Goal: Information Seeking & Learning: Learn about a topic

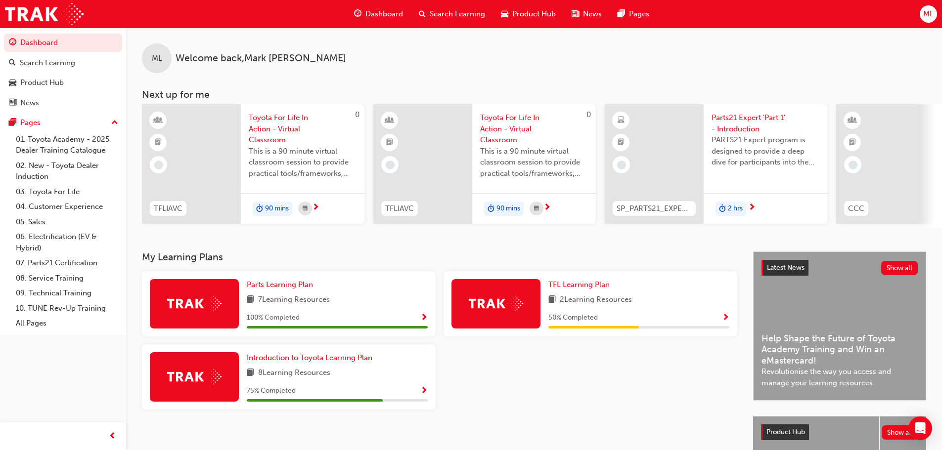
click at [458, 11] on span "Search Learning" at bounding box center [457, 13] width 55 height 11
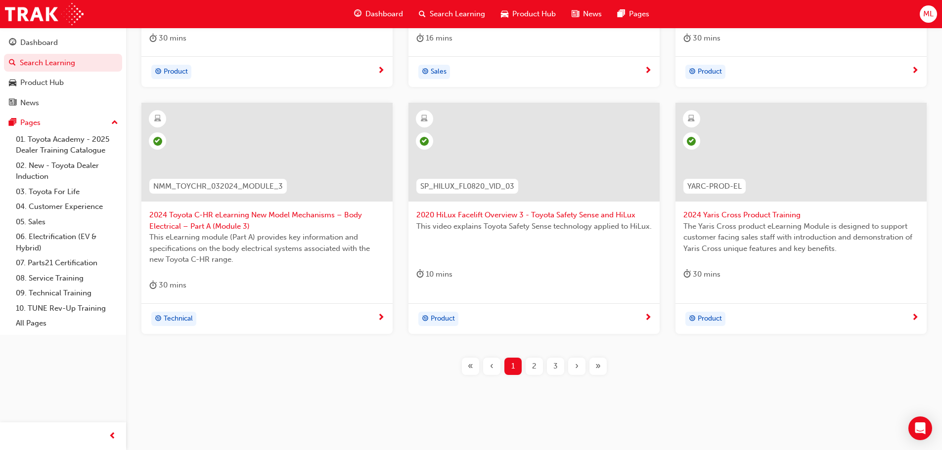
scroll to position [367, 0]
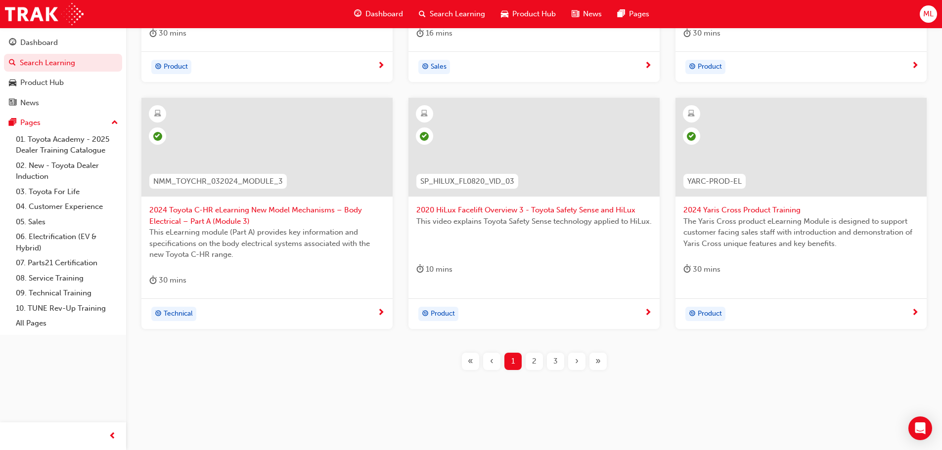
click at [569, 362] on div "›" at bounding box center [576, 361] width 17 height 17
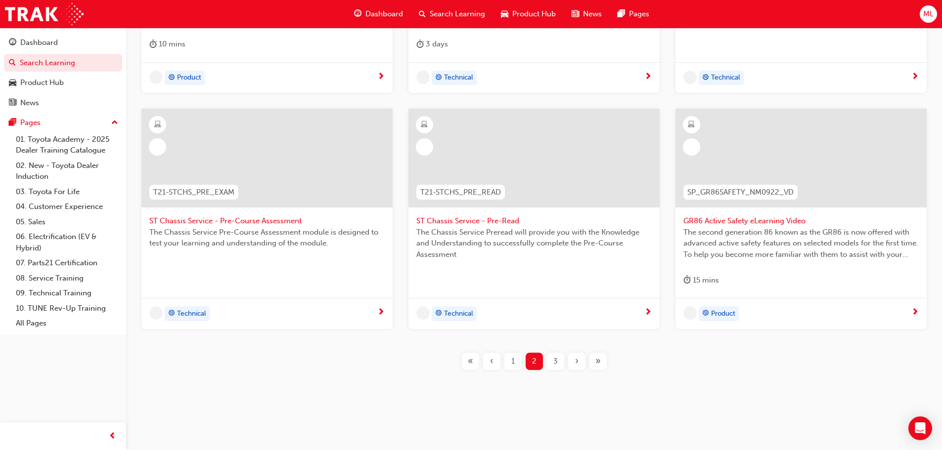
scroll to position [356, 0]
click at [569, 362] on div "›" at bounding box center [576, 361] width 17 height 17
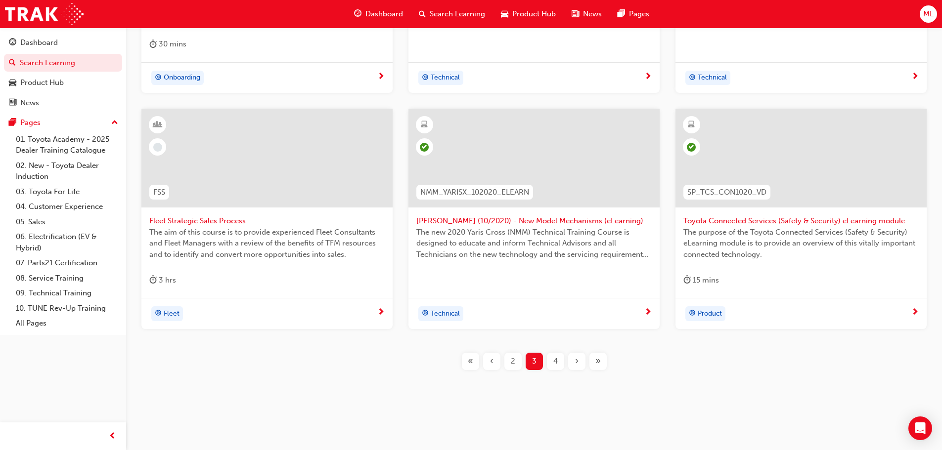
click at [574, 363] on div "›" at bounding box center [576, 361] width 17 height 17
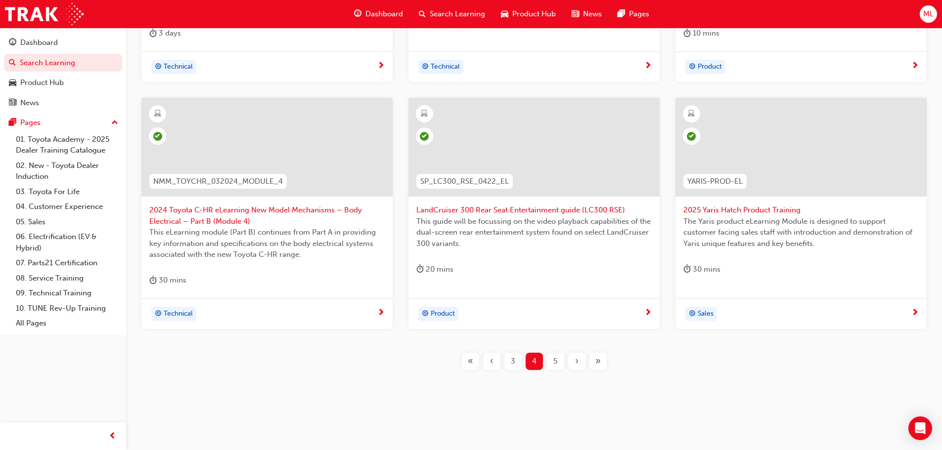
click at [574, 362] on div "›" at bounding box center [576, 361] width 17 height 17
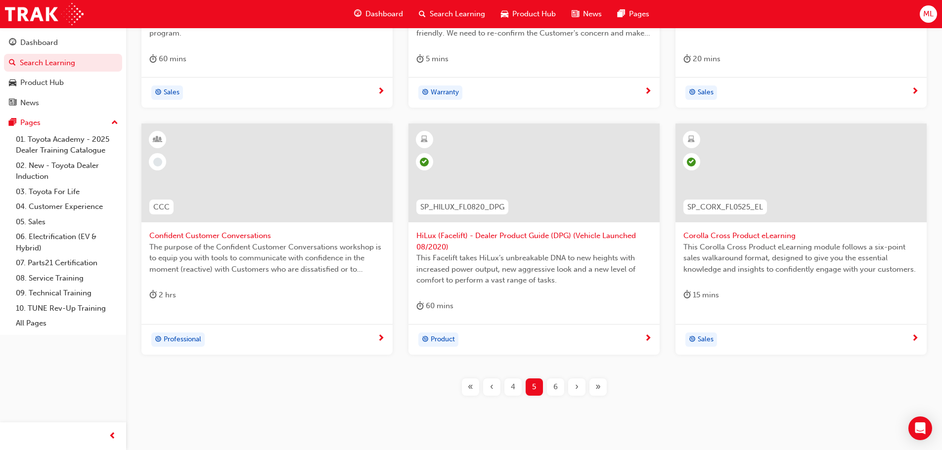
scroll to position [367, 0]
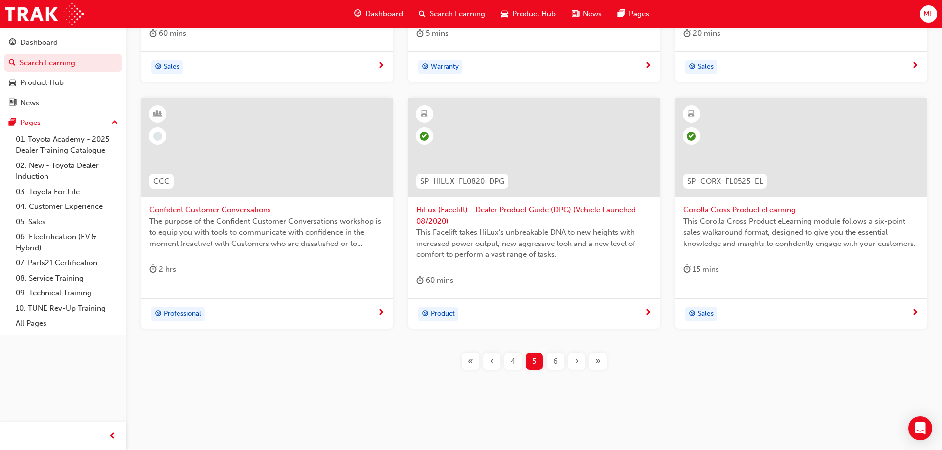
click at [578, 362] on span "›" at bounding box center [576, 361] width 3 height 11
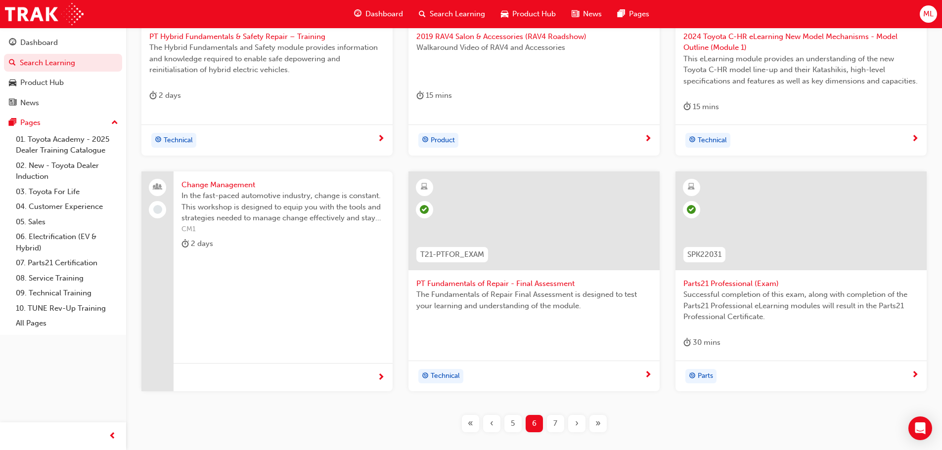
scroll to position [367, 0]
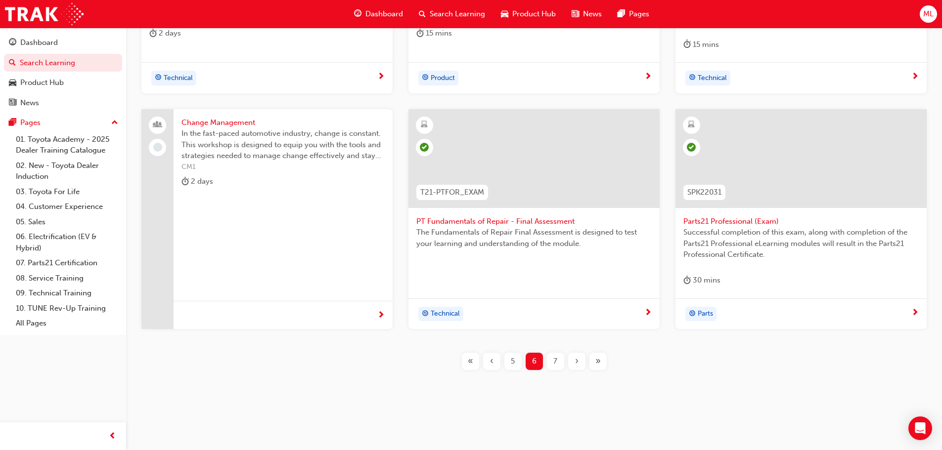
click at [559, 358] on div "7" at bounding box center [555, 361] width 17 height 17
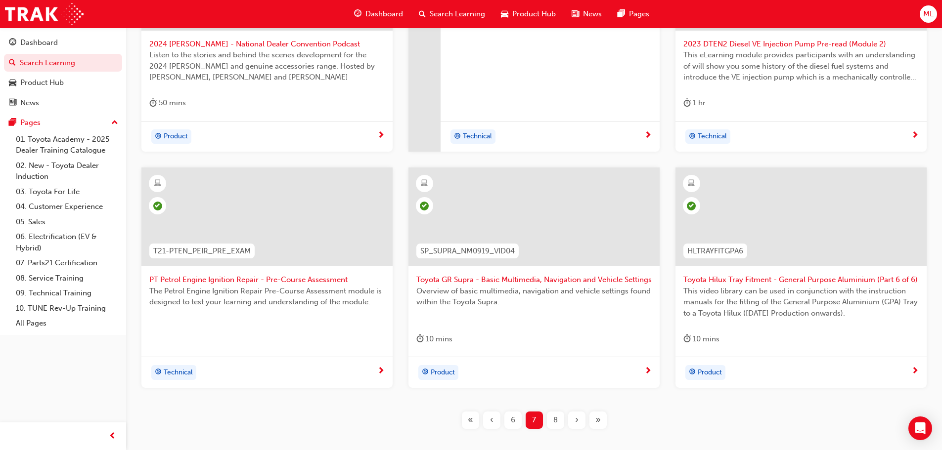
scroll to position [356, 0]
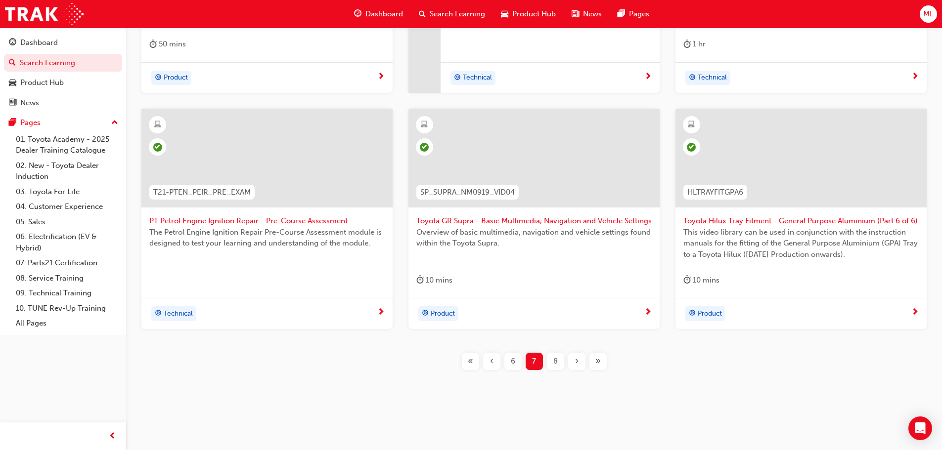
click at [558, 358] on div "8" at bounding box center [555, 361] width 17 height 17
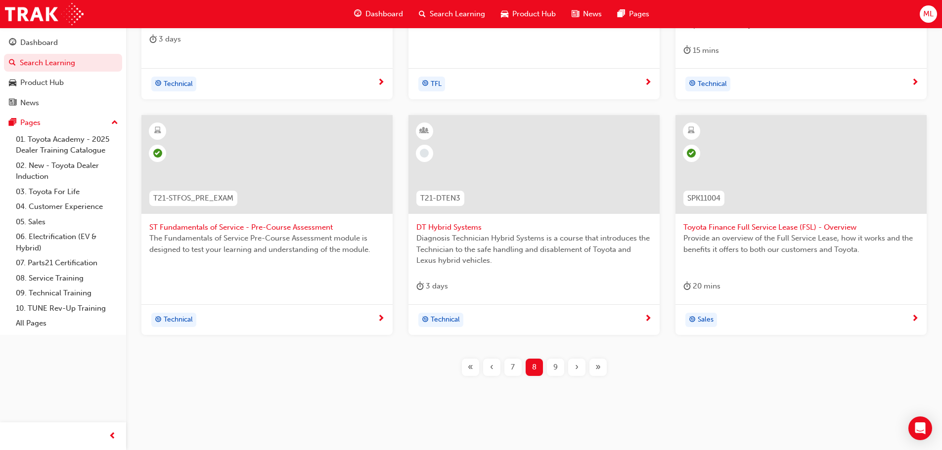
scroll to position [367, 0]
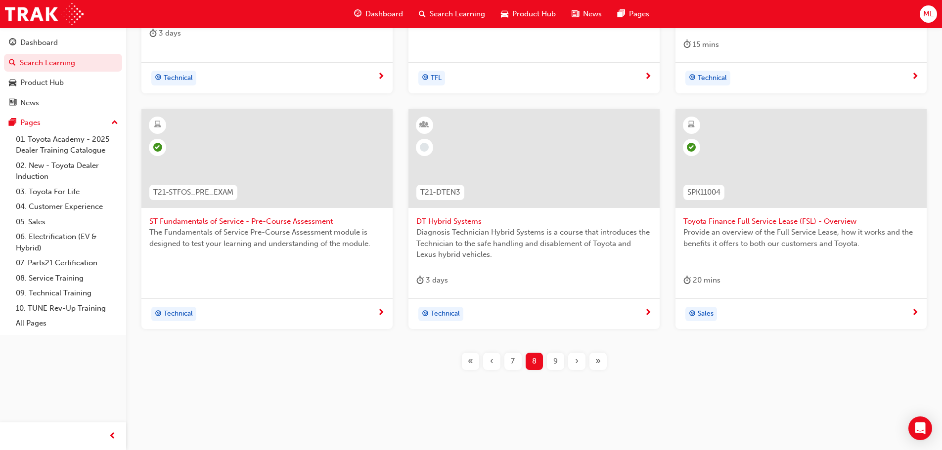
click at [559, 360] on div "9" at bounding box center [555, 361] width 17 height 17
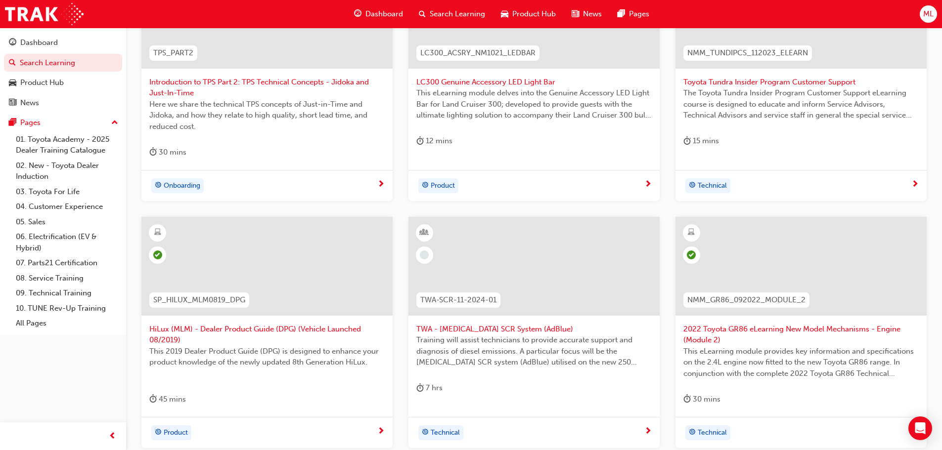
scroll to position [378, 0]
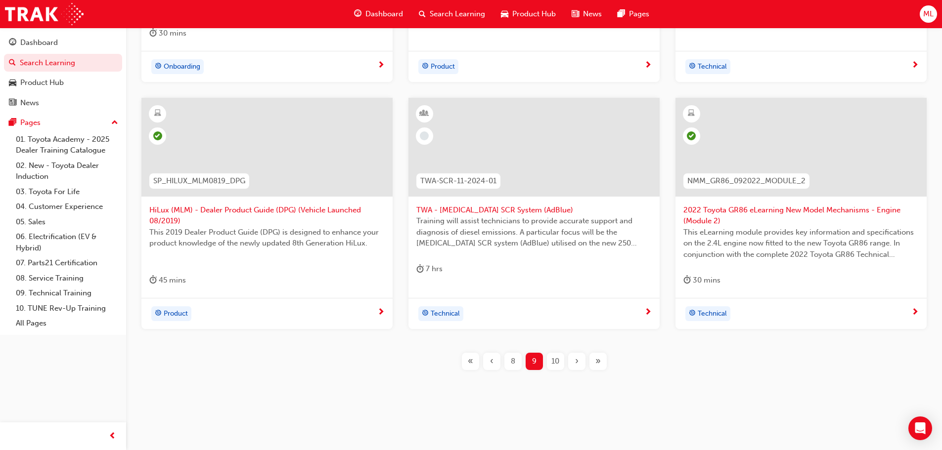
click at [557, 360] on span "10" at bounding box center [555, 361] width 8 height 11
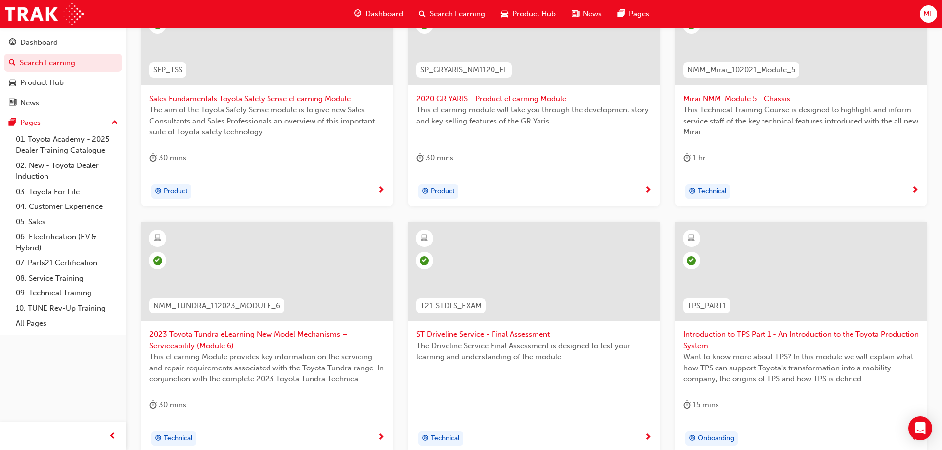
scroll to position [367, 0]
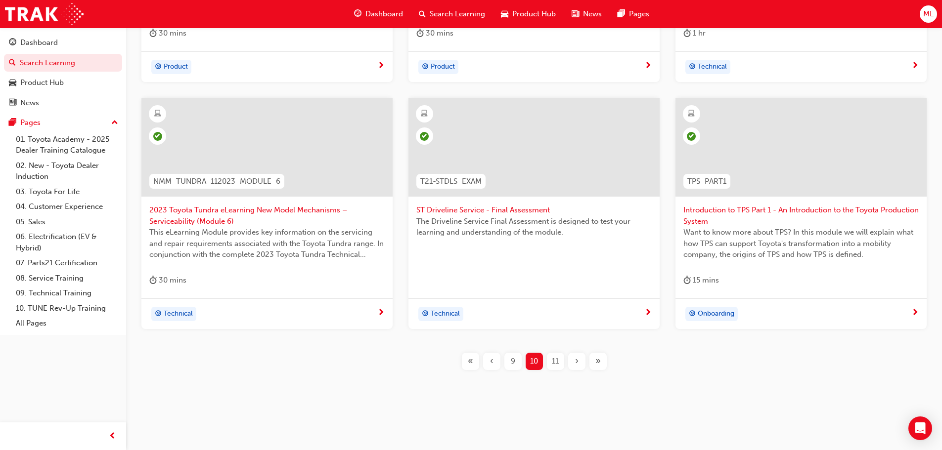
click at [556, 363] on span "11" at bounding box center [555, 361] width 7 height 11
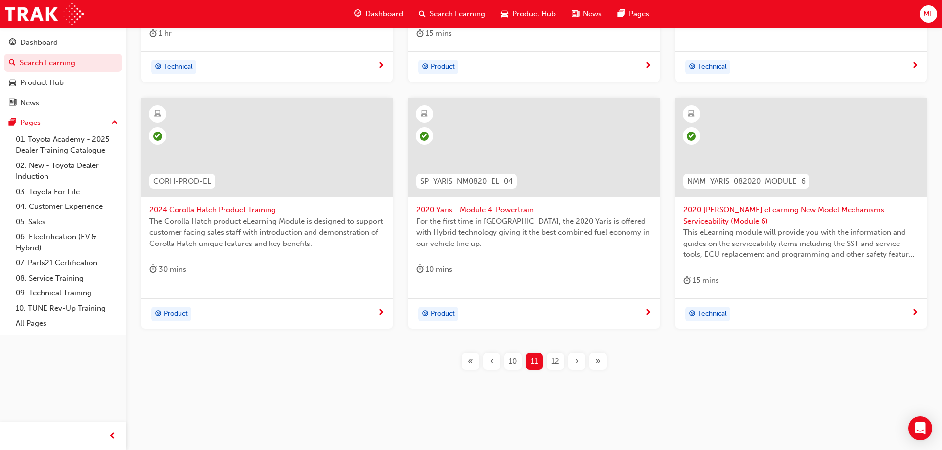
scroll to position [70, 0]
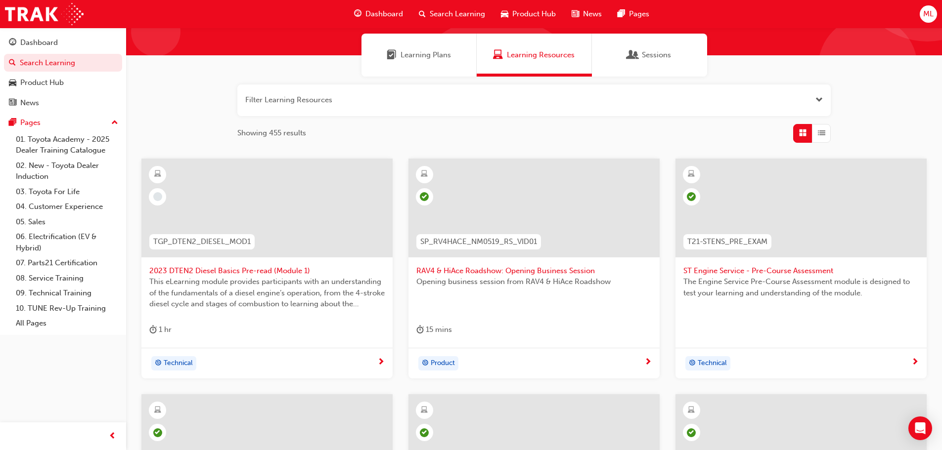
click at [234, 268] on span "2023 DTEN2 Diesel Basics Pre-read (Module 1)" at bounding box center [266, 271] width 235 height 11
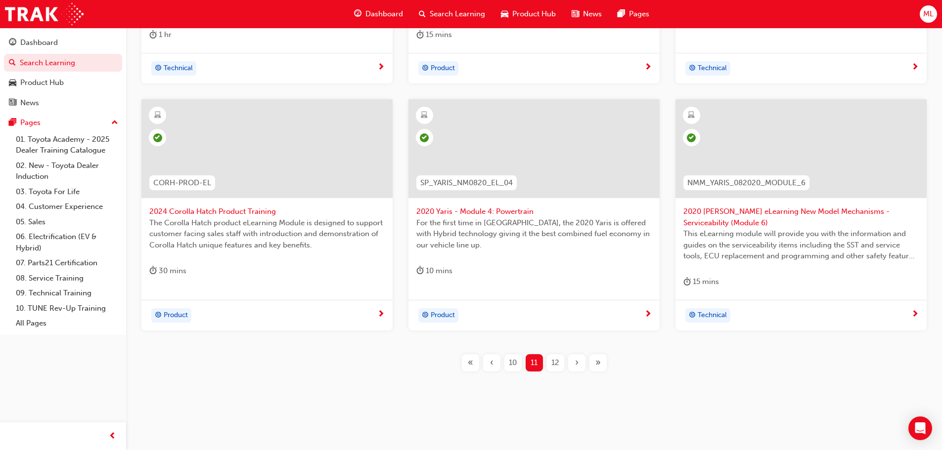
scroll to position [367, 0]
click at [553, 359] on span "12" at bounding box center [555, 361] width 8 height 11
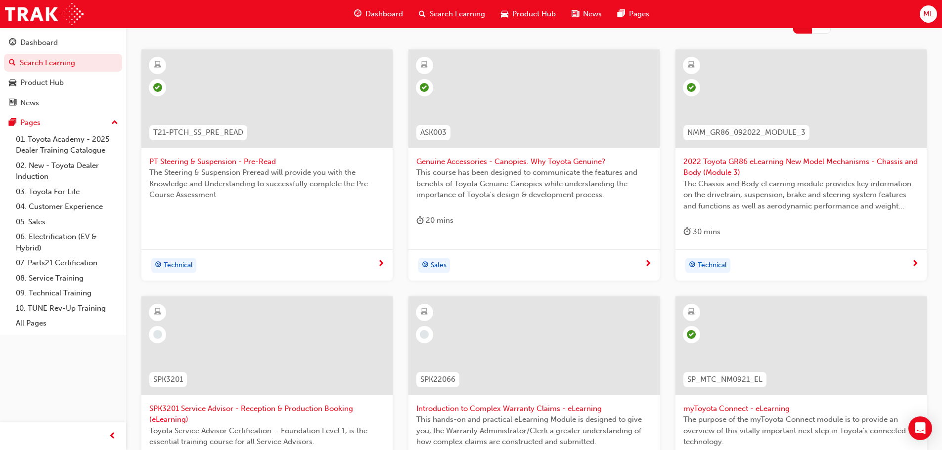
scroll to position [378, 0]
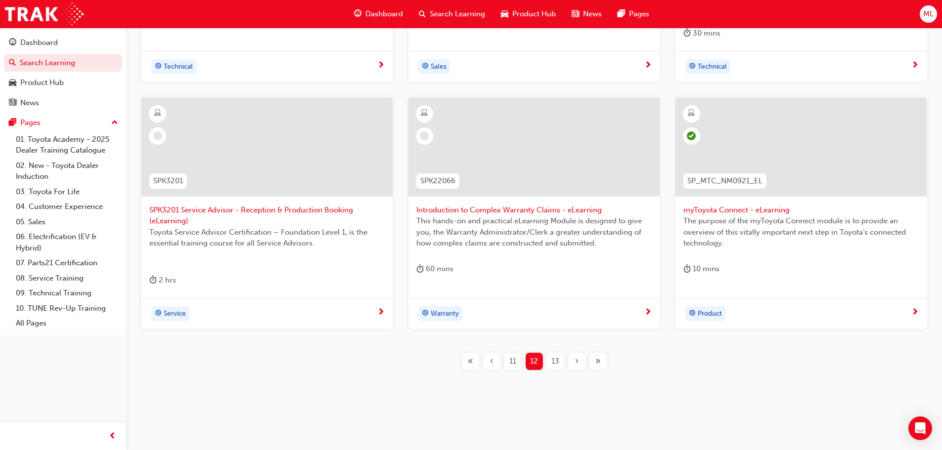
click at [552, 359] on span "13" at bounding box center [555, 361] width 8 height 11
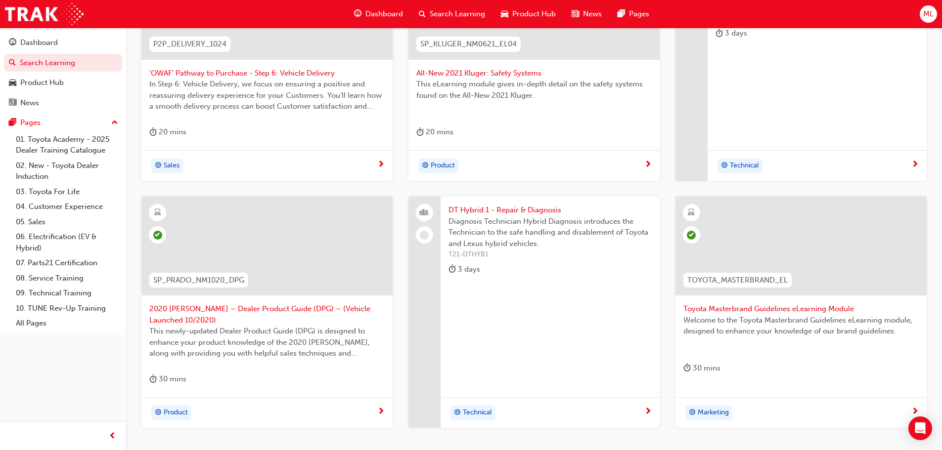
scroll to position [367, 0]
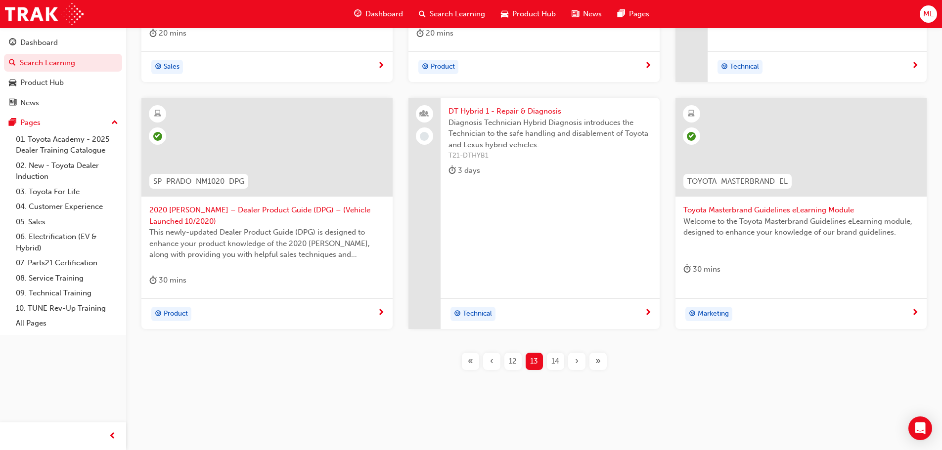
click at [553, 359] on span "14" at bounding box center [555, 361] width 8 height 11
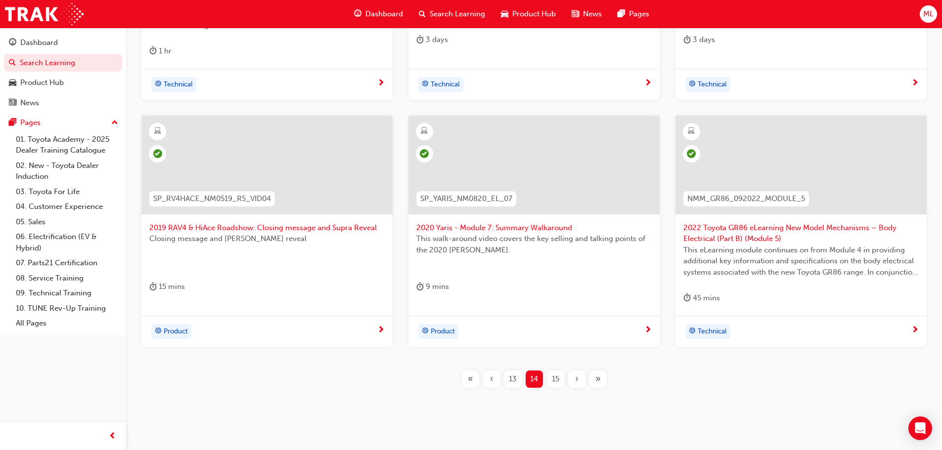
scroll to position [367, 0]
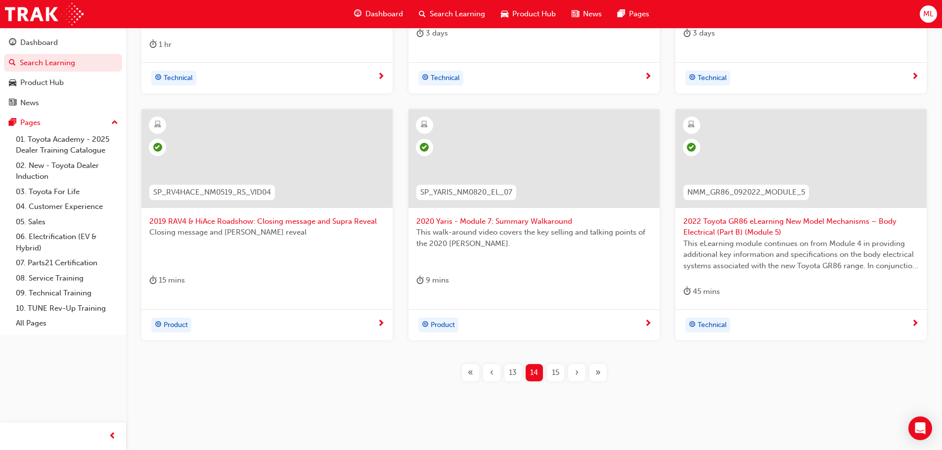
click at [553, 373] on span "15" at bounding box center [555, 372] width 7 height 11
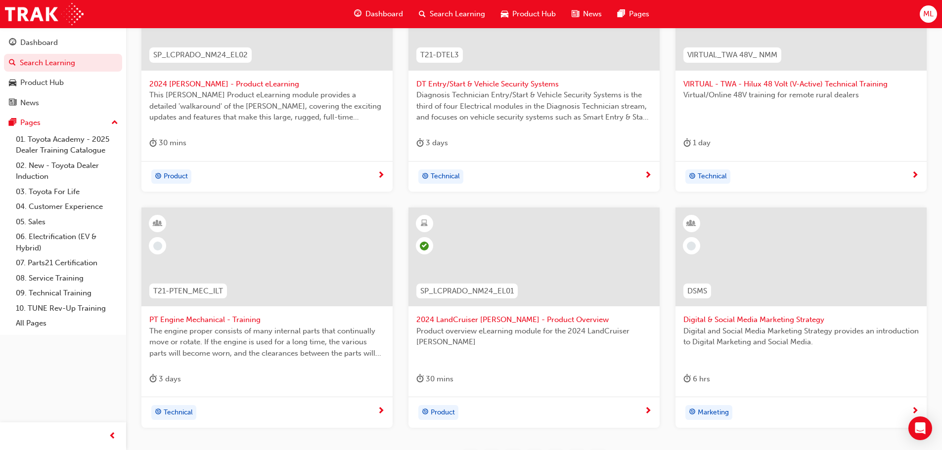
scroll to position [356, 0]
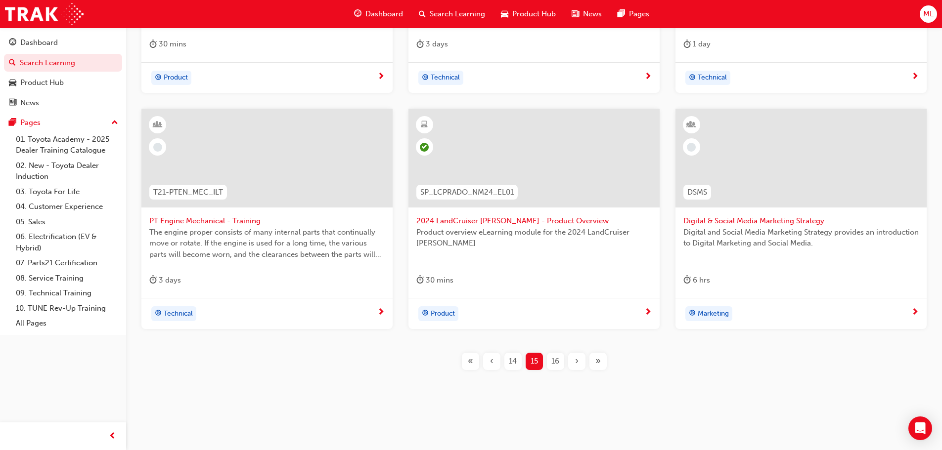
click at [558, 363] on span "16" at bounding box center [555, 361] width 8 height 11
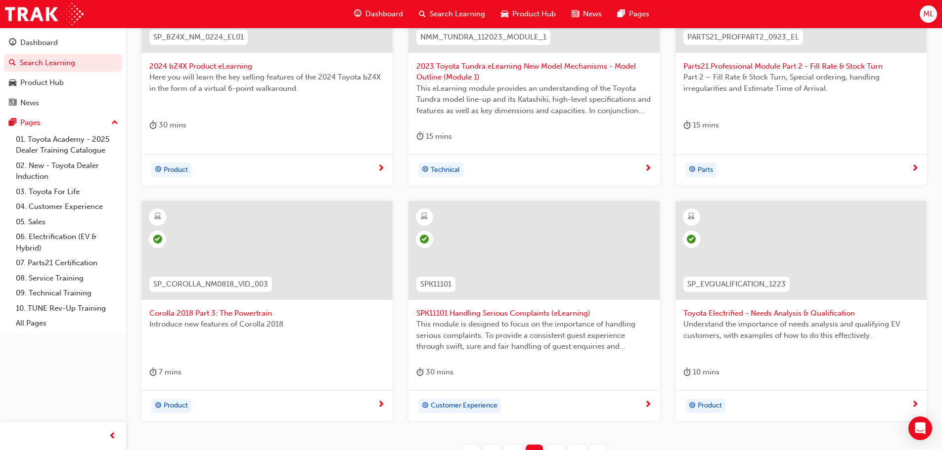
scroll to position [307, 0]
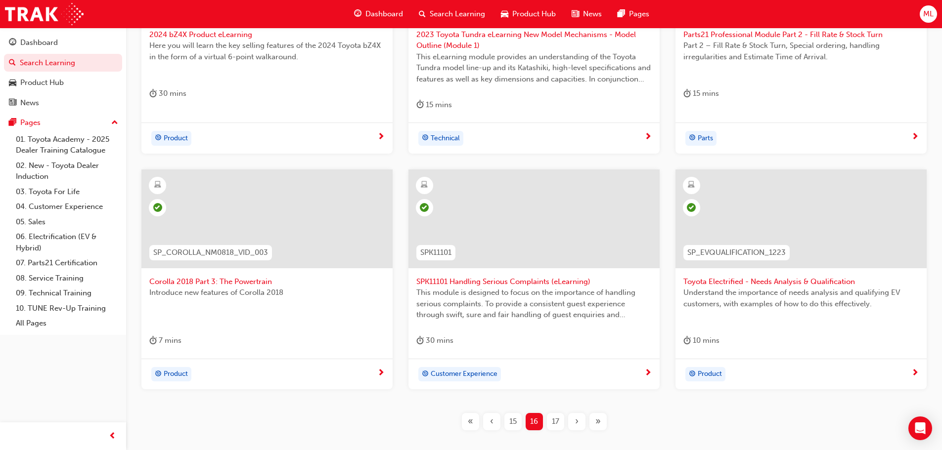
click at [557, 417] on span "17" at bounding box center [555, 421] width 7 height 11
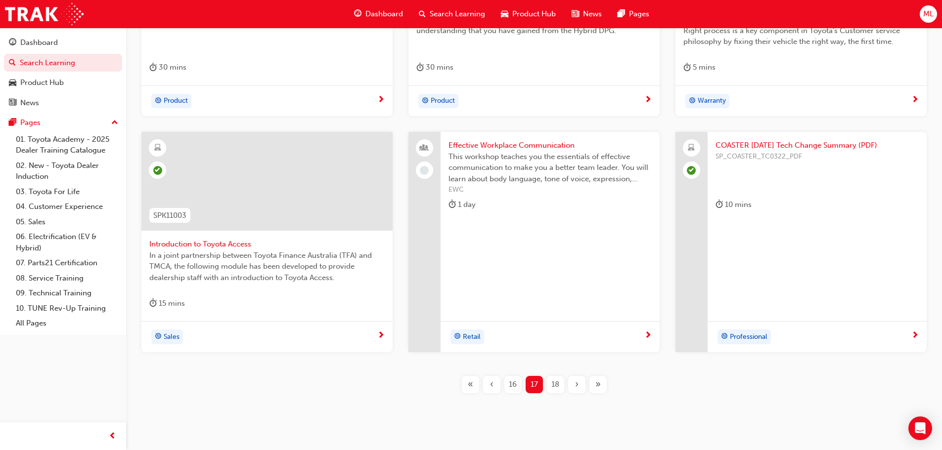
scroll to position [356, 0]
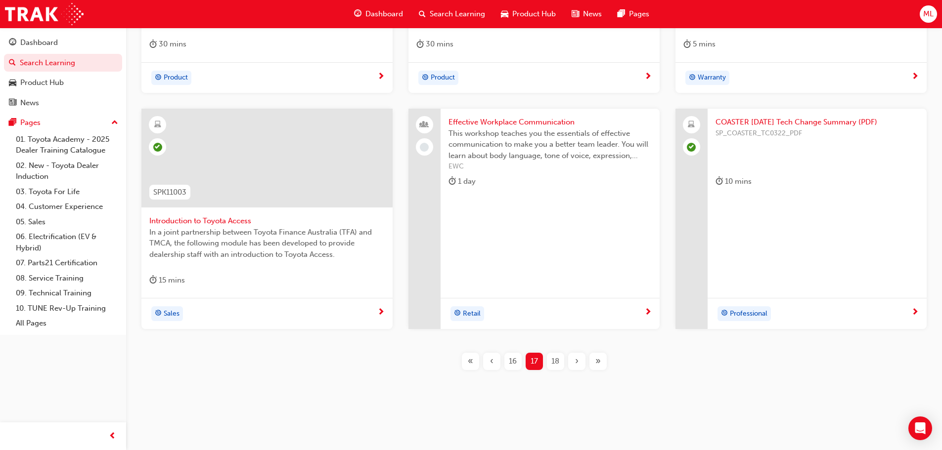
click at [553, 361] on span "18" at bounding box center [555, 361] width 8 height 11
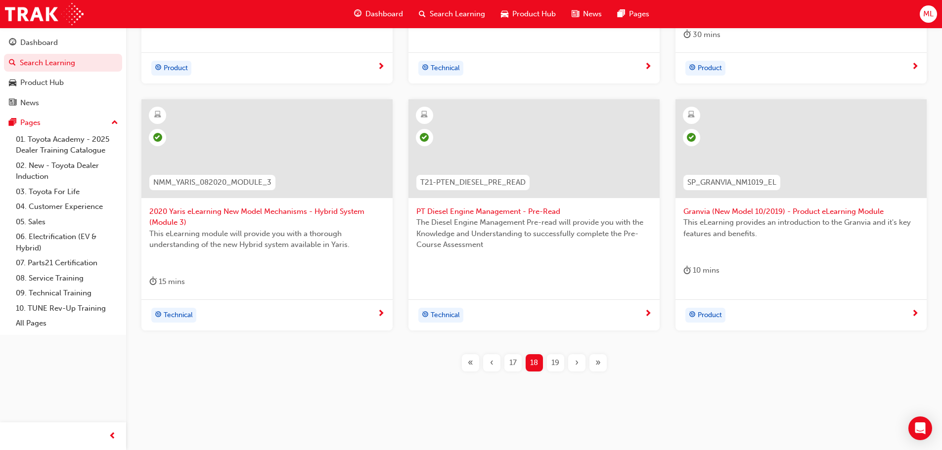
scroll to position [378, 0]
click at [555, 358] on span "19" at bounding box center [555, 361] width 8 height 11
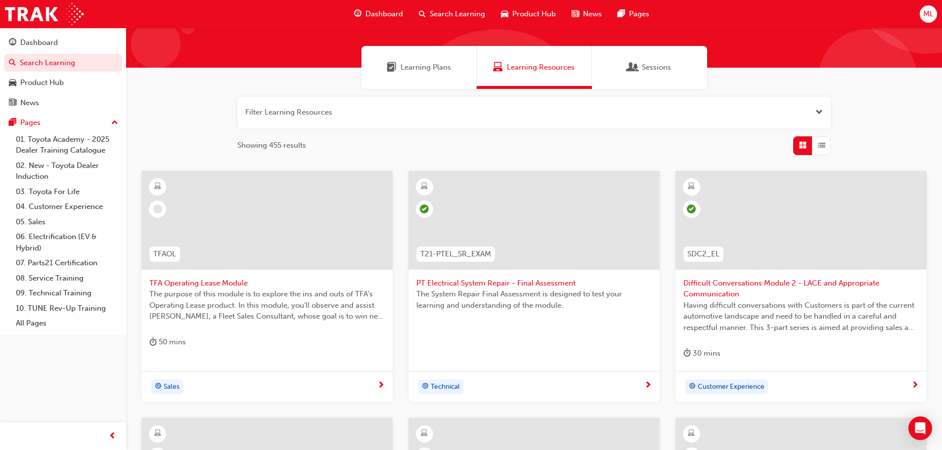
scroll to position [32, 0]
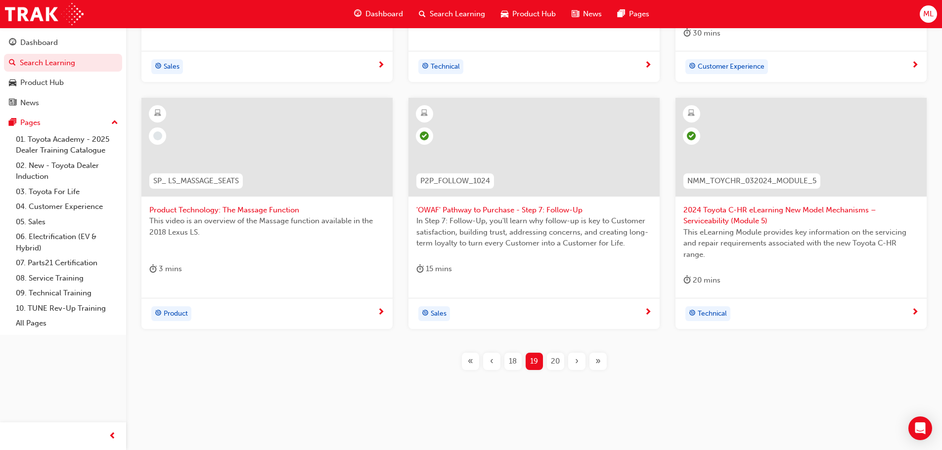
click at [554, 359] on span "20" at bounding box center [555, 361] width 9 height 11
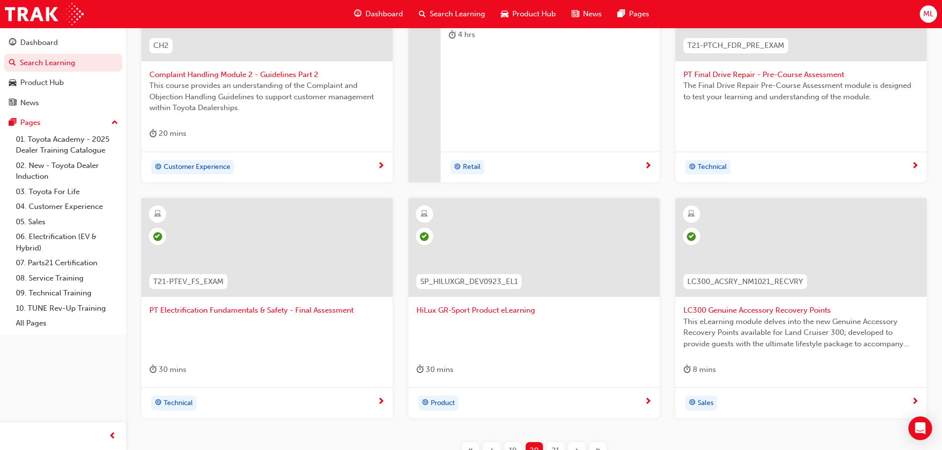
scroll to position [356, 0]
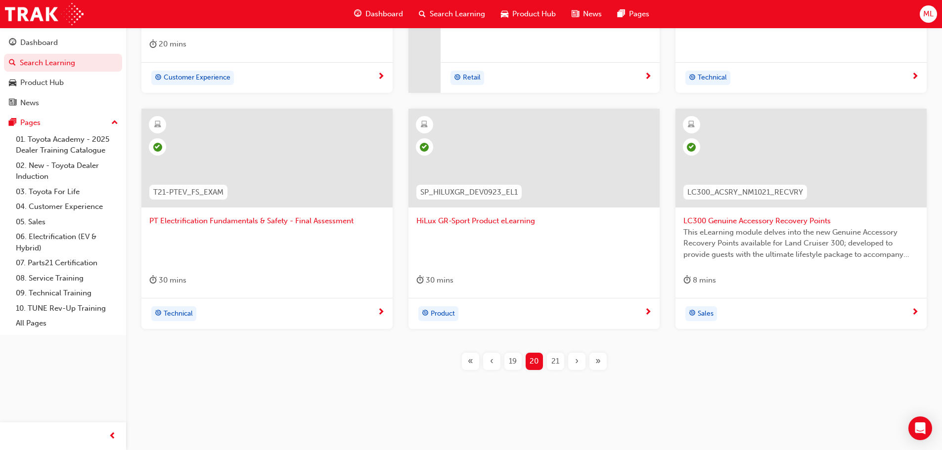
click at [552, 364] on span "21" at bounding box center [555, 361] width 8 height 11
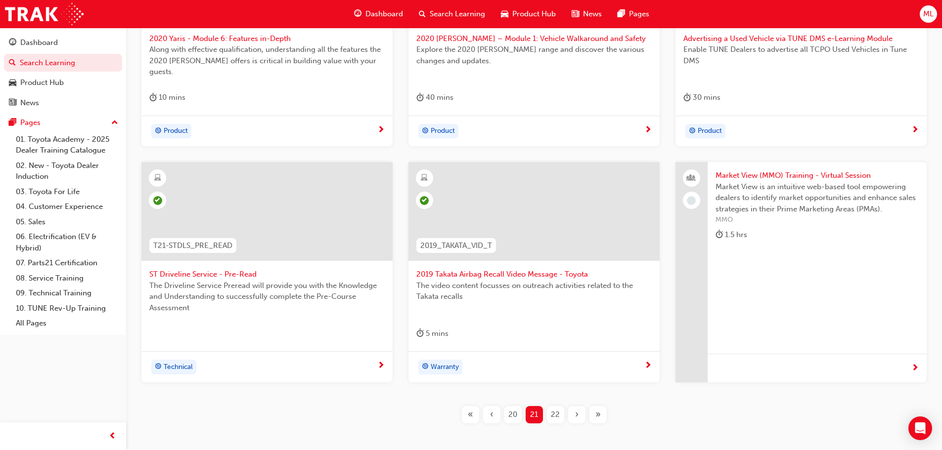
scroll to position [307, 0]
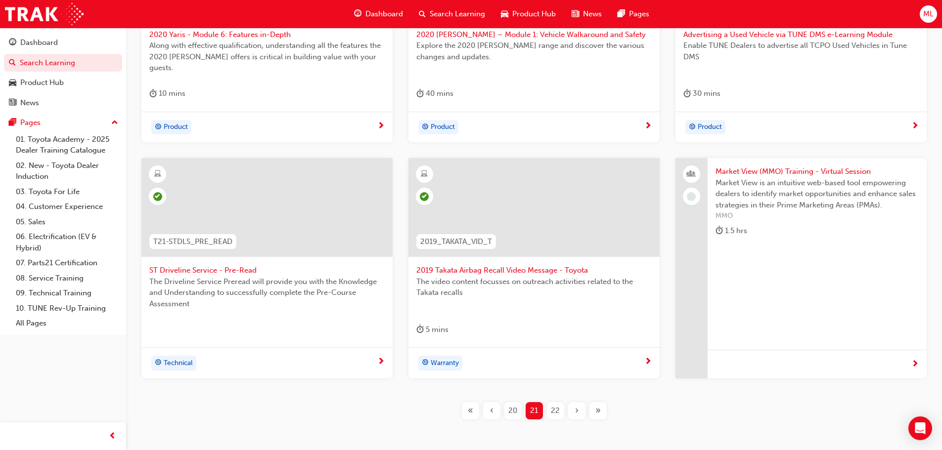
click at [558, 403] on div "22" at bounding box center [555, 411] width 17 height 17
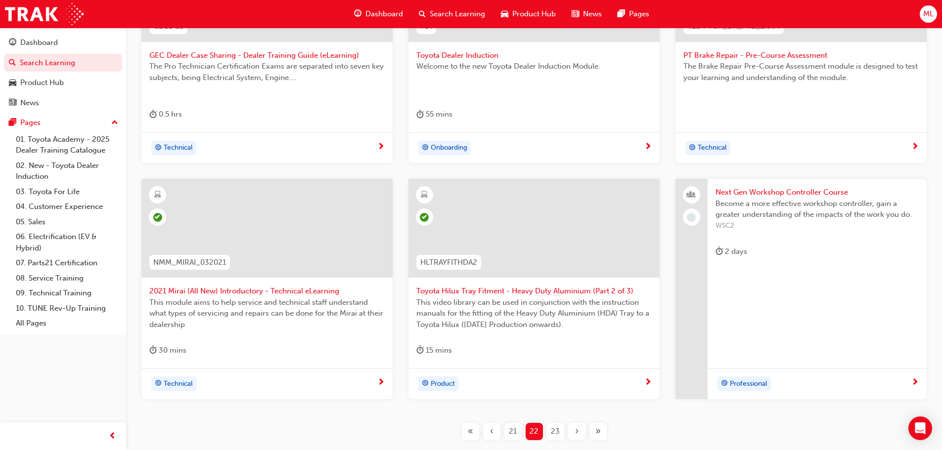
scroll to position [307, 0]
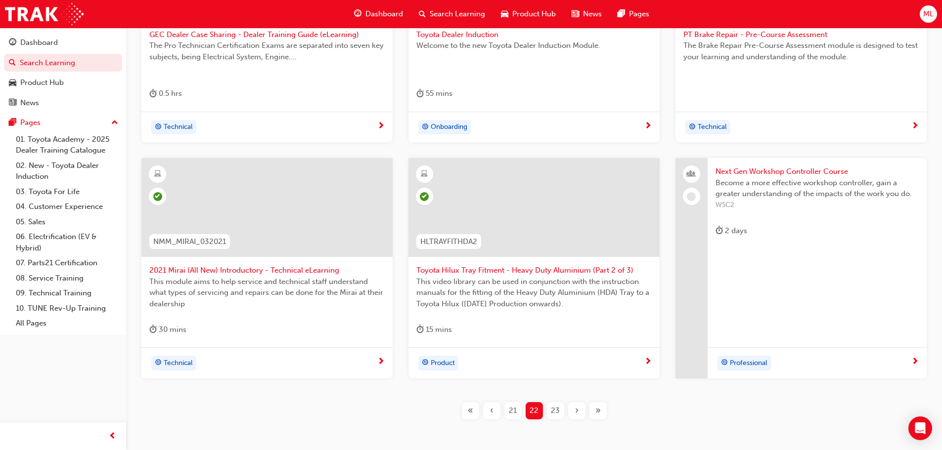
click at [558, 409] on span "23" at bounding box center [555, 410] width 9 height 11
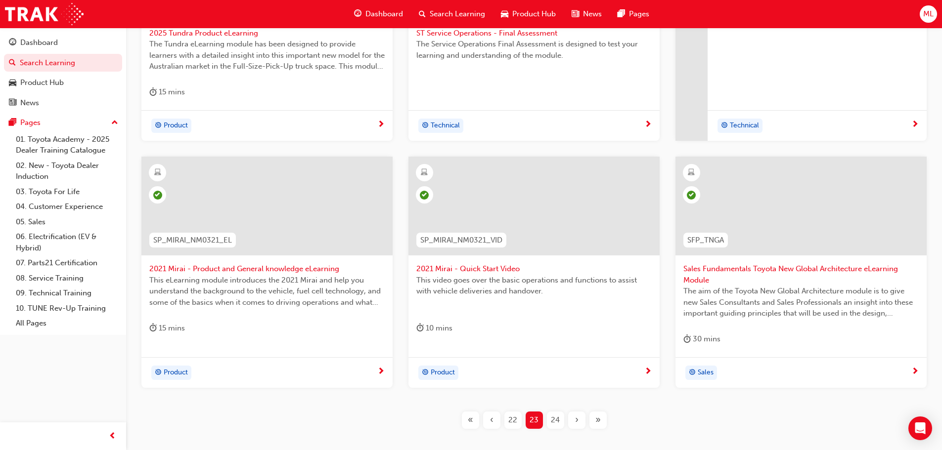
scroll to position [367, 0]
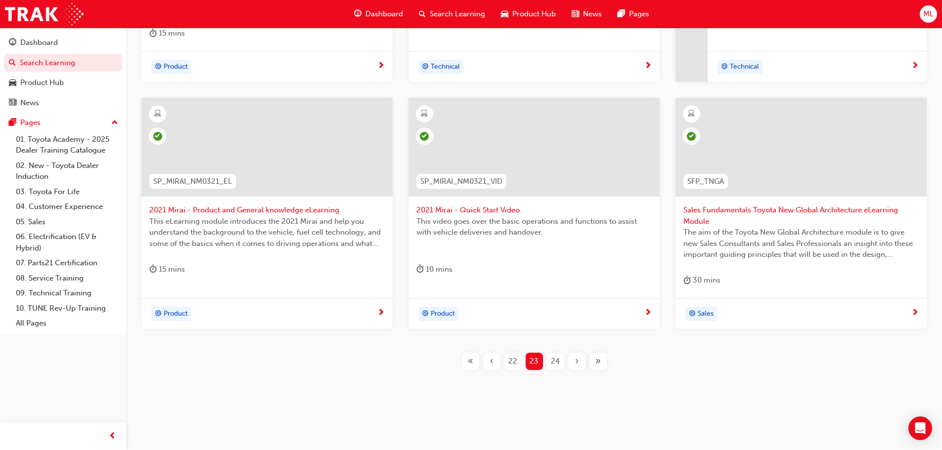
click at [554, 361] on span "24" at bounding box center [555, 361] width 9 height 11
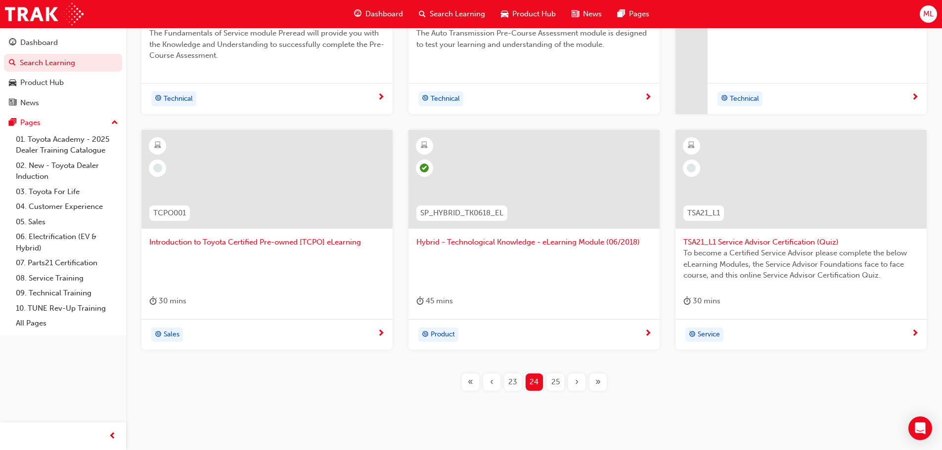
scroll to position [340, 0]
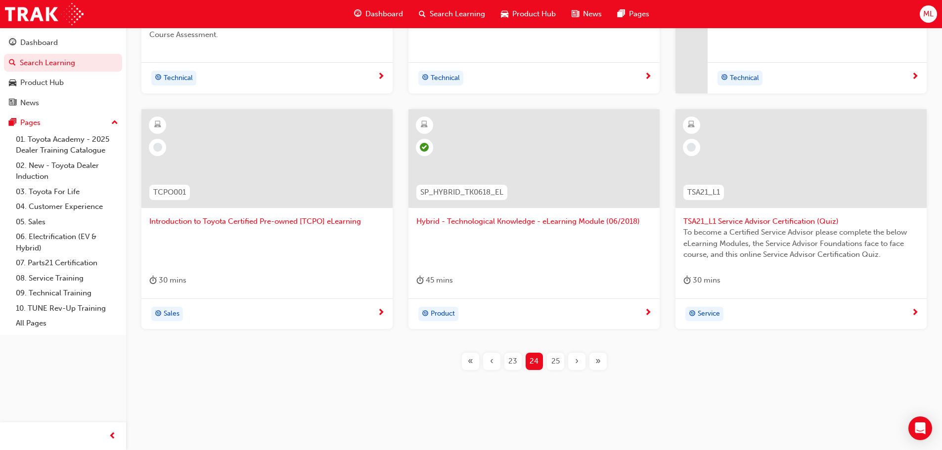
click at [553, 364] on span "25" at bounding box center [555, 361] width 8 height 11
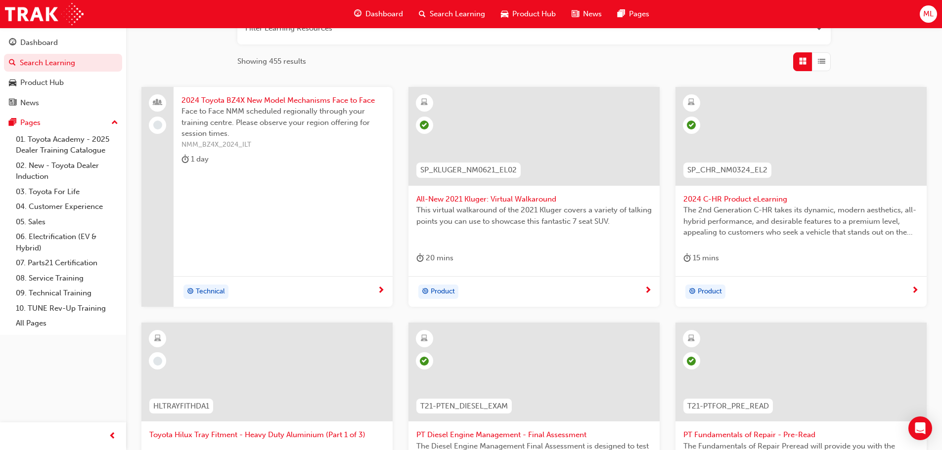
scroll to position [340, 0]
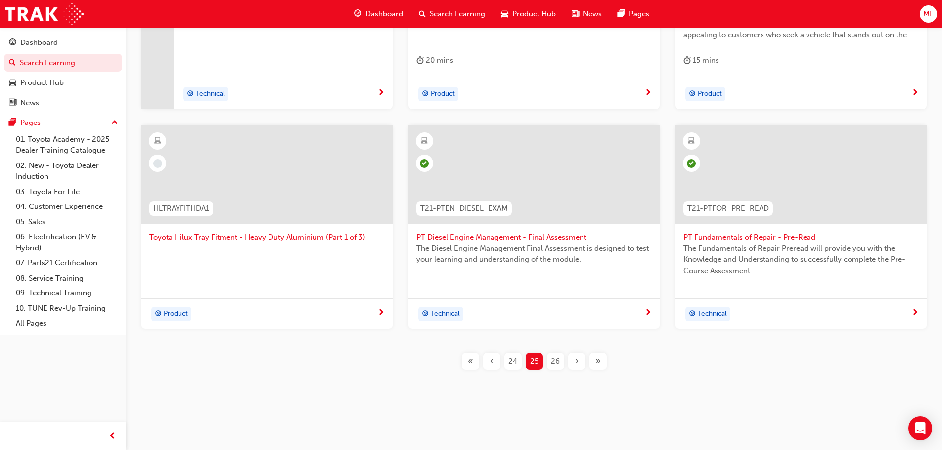
click at [553, 364] on span "26" at bounding box center [555, 361] width 9 height 11
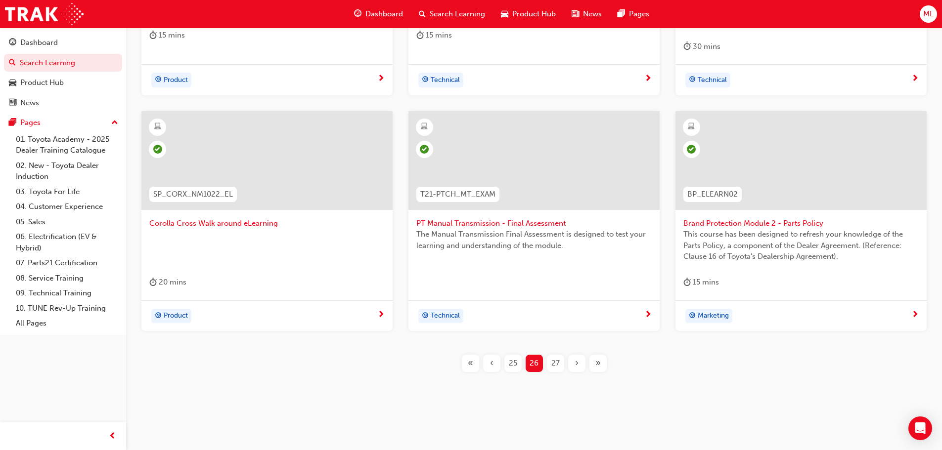
scroll to position [367, 0]
click at [553, 364] on span "27" at bounding box center [555, 361] width 8 height 11
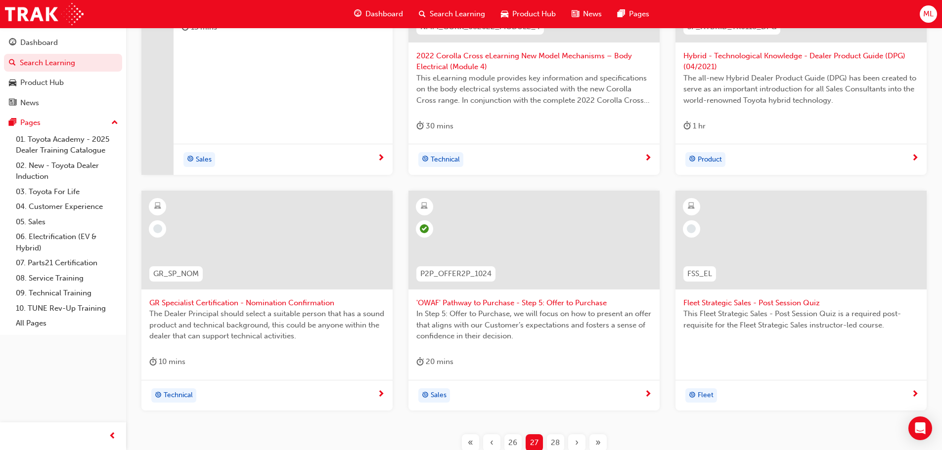
scroll to position [268, 0]
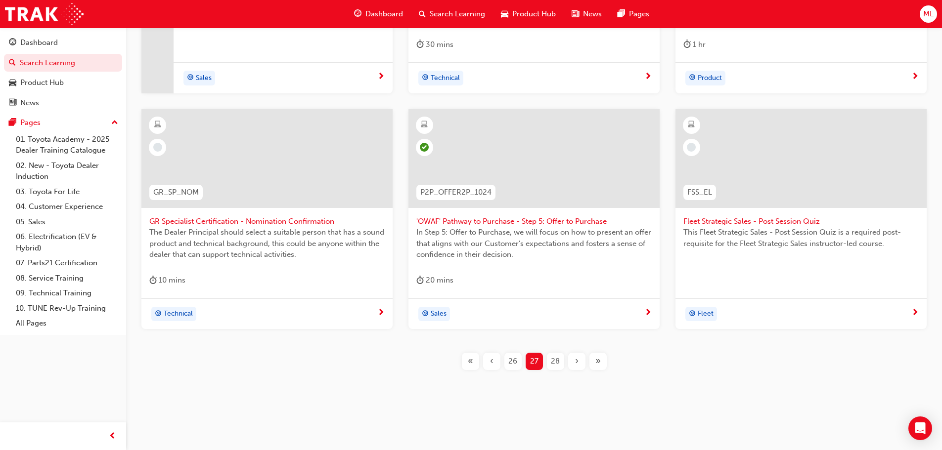
click at [553, 358] on span "28" at bounding box center [555, 361] width 9 height 11
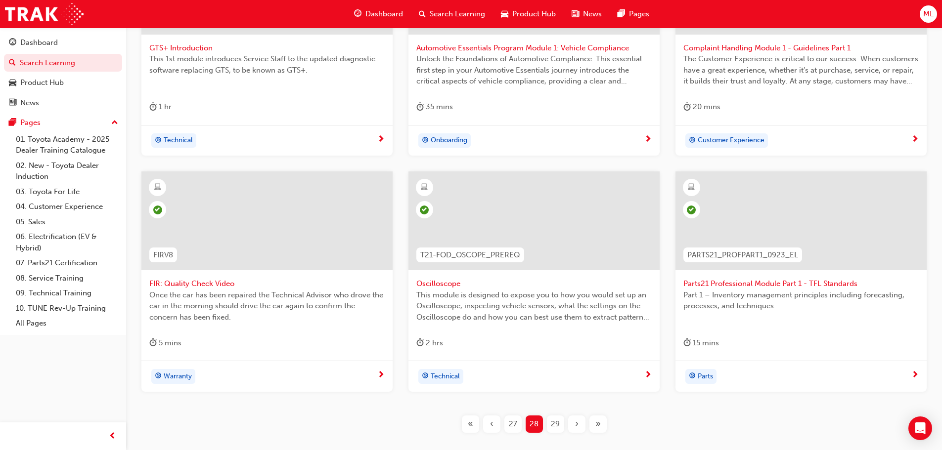
scroll to position [356, 0]
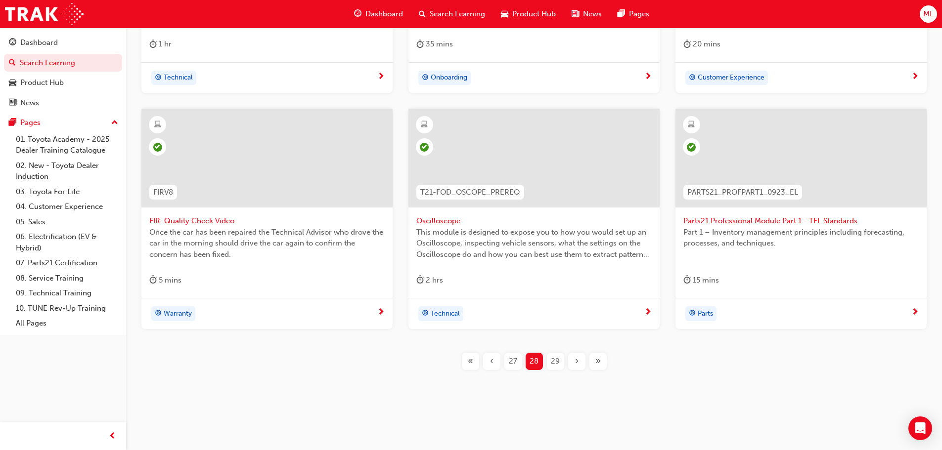
click at [553, 358] on span "29" at bounding box center [555, 361] width 9 height 11
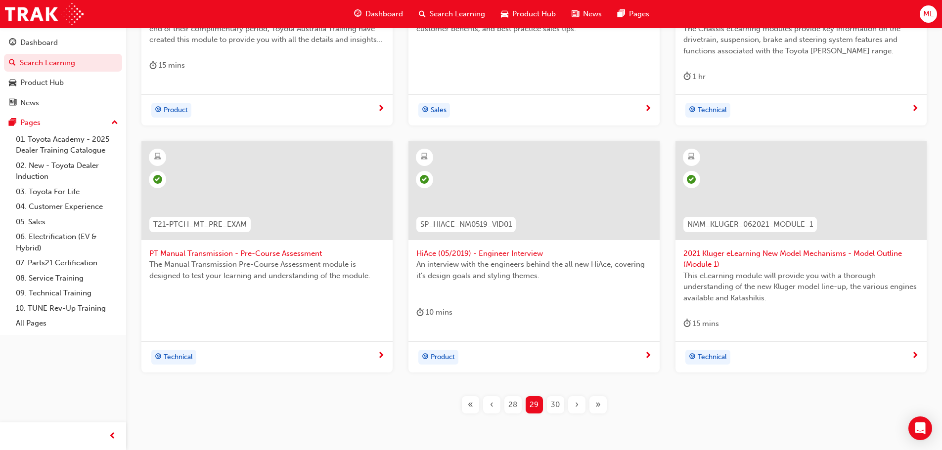
scroll to position [356, 0]
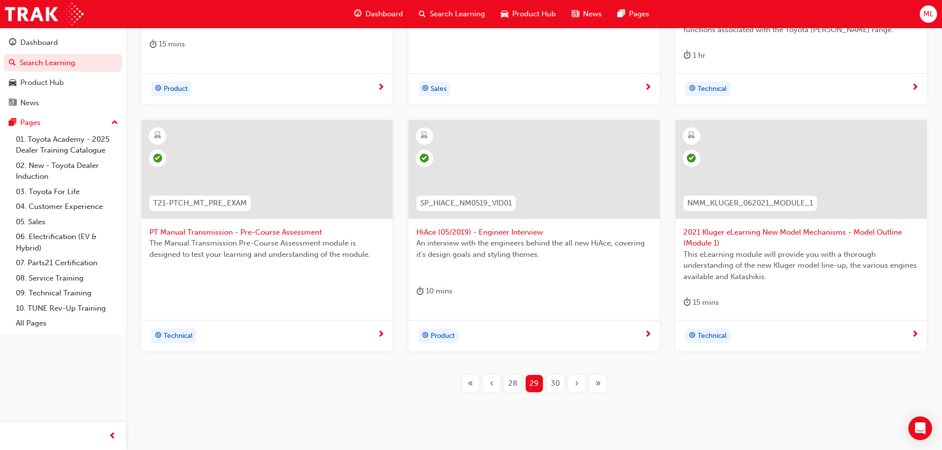
click at [557, 378] on span "30" at bounding box center [555, 383] width 9 height 11
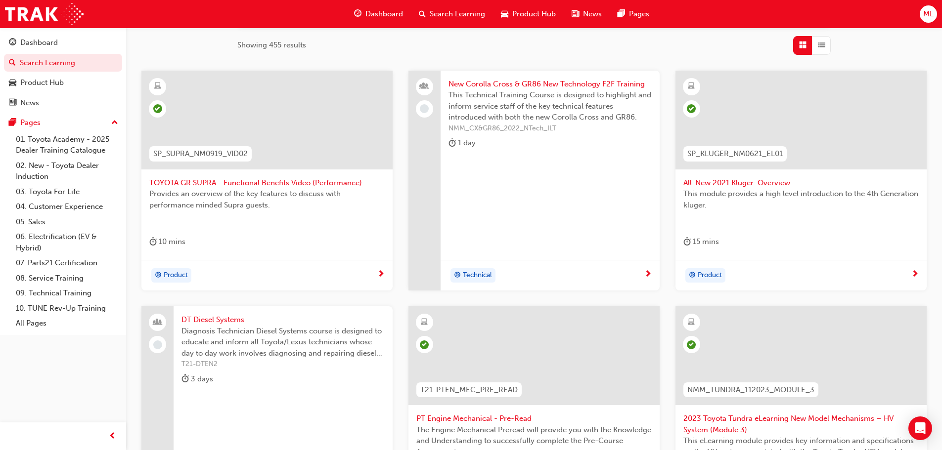
scroll to position [367, 0]
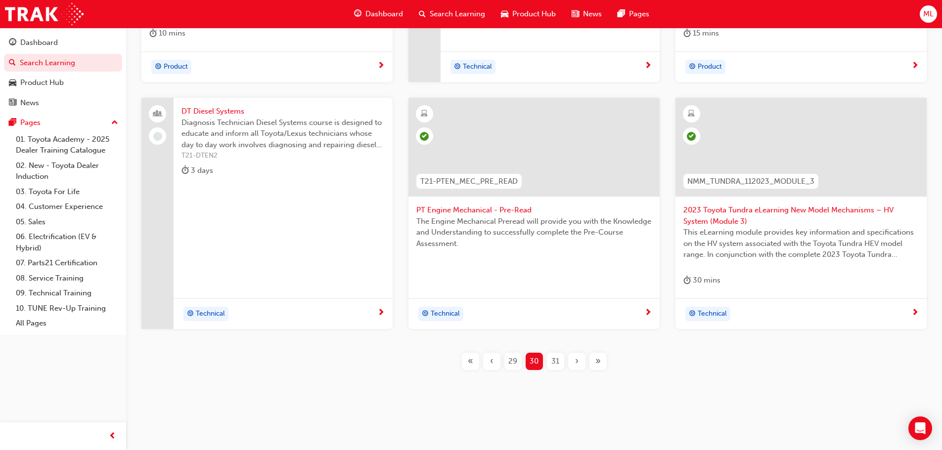
click at [556, 365] on span "31" at bounding box center [555, 361] width 8 height 11
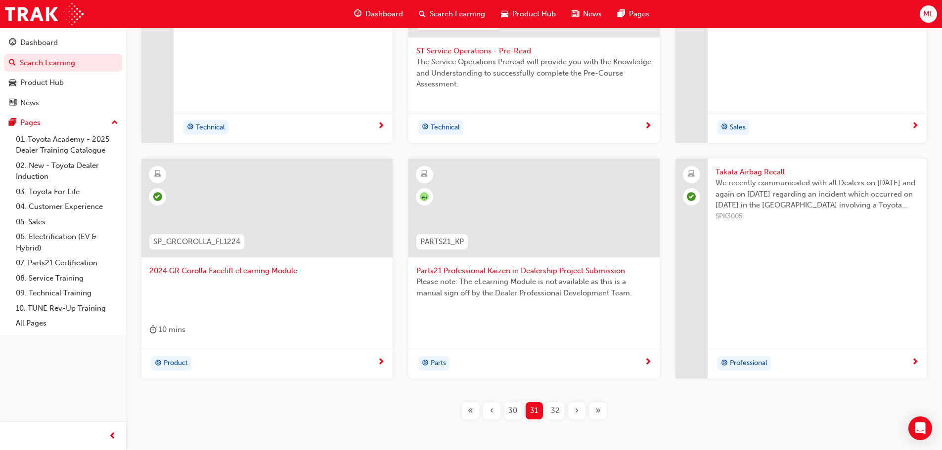
scroll to position [340, 0]
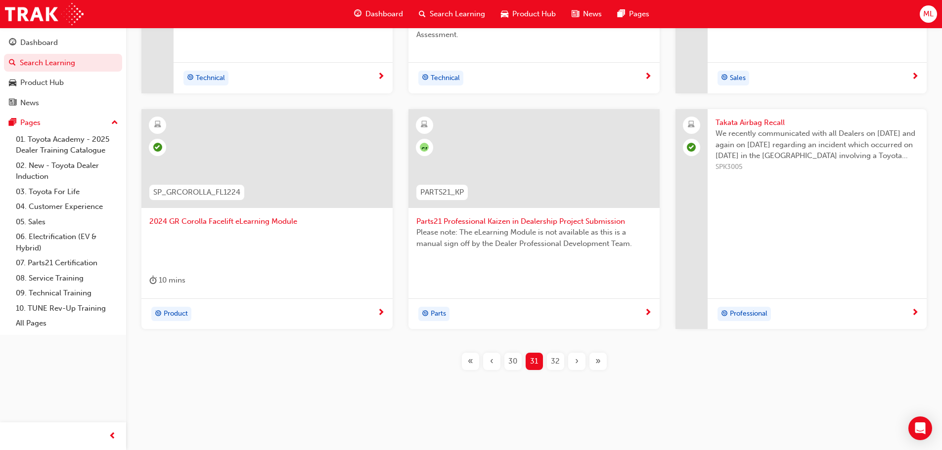
click at [556, 365] on span "32" at bounding box center [555, 361] width 9 height 11
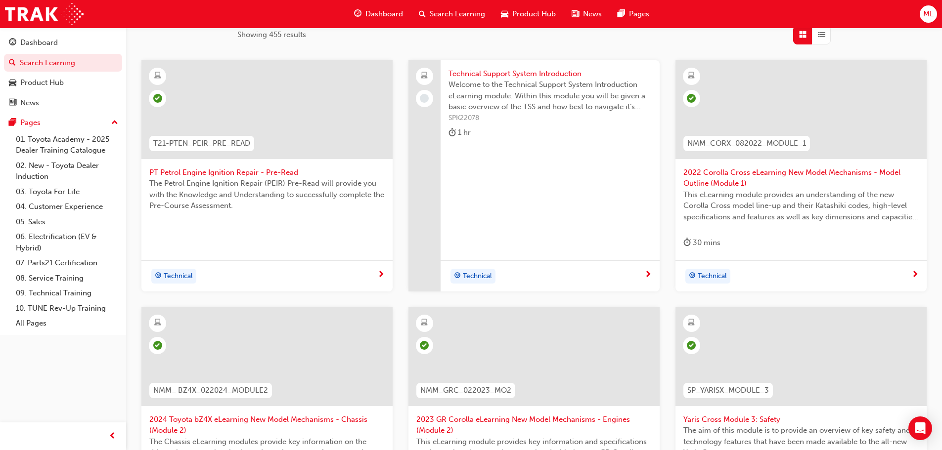
scroll to position [191, 0]
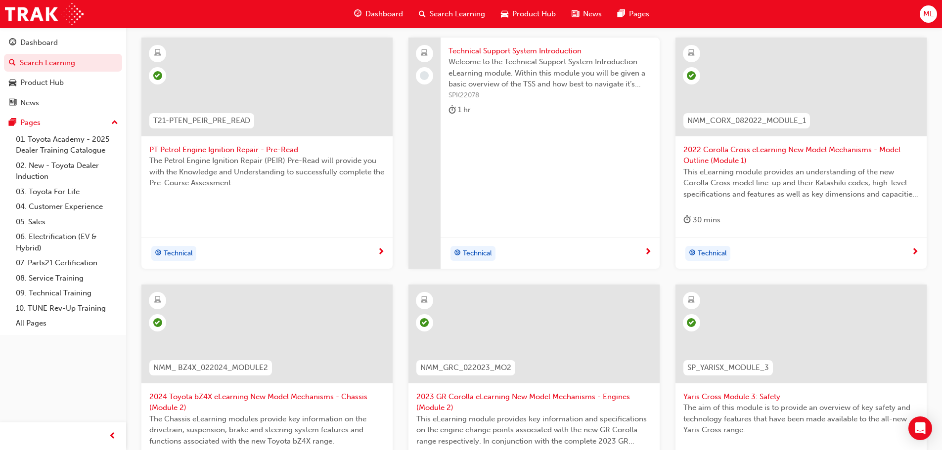
click at [514, 49] on span "Technical Support System Introduction" at bounding box center [549, 50] width 203 height 11
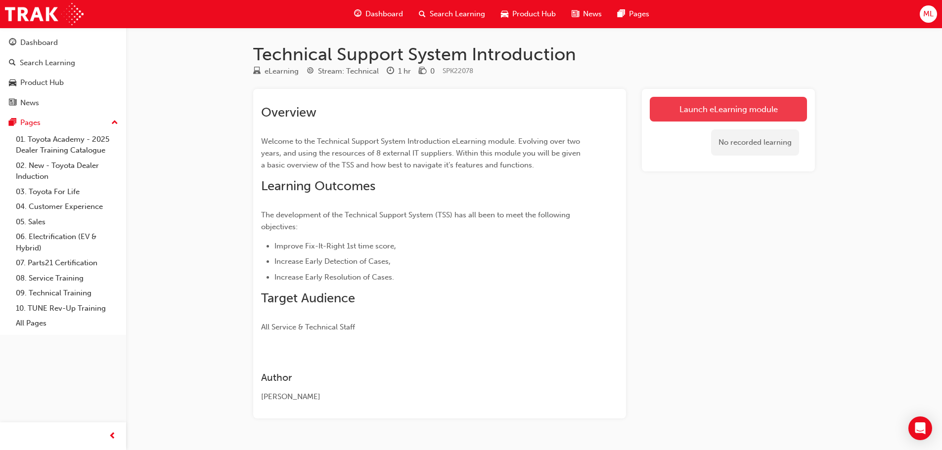
click at [701, 106] on link "Launch eLearning module" at bounding box center [728, 109] width 157 height 25
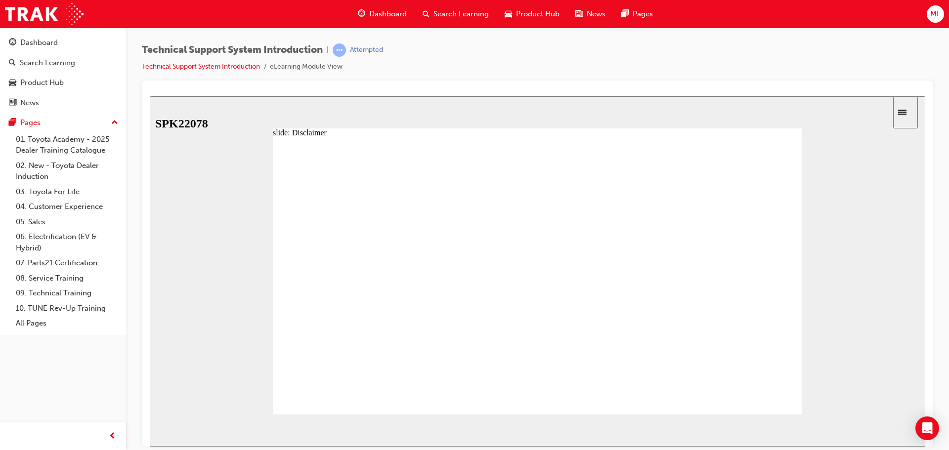
click at [931, 430] on icon "Open Intercom Messenger" at bounding box center [927, 428] width 13 height 13
click at [894, 430] on span "NEXT" at bounding box center [893, 432] width 17 height 7
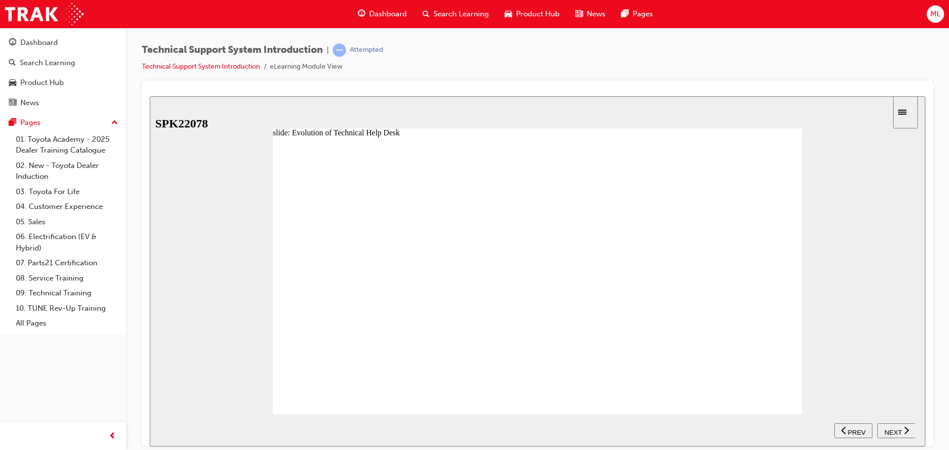
click at [894, 432] on span "NEXT" at bounding box center [893, 432] width 17 height 7
click at [891, 434] on span "NEXT" at bounding box center [893, 432] width 17 height 7
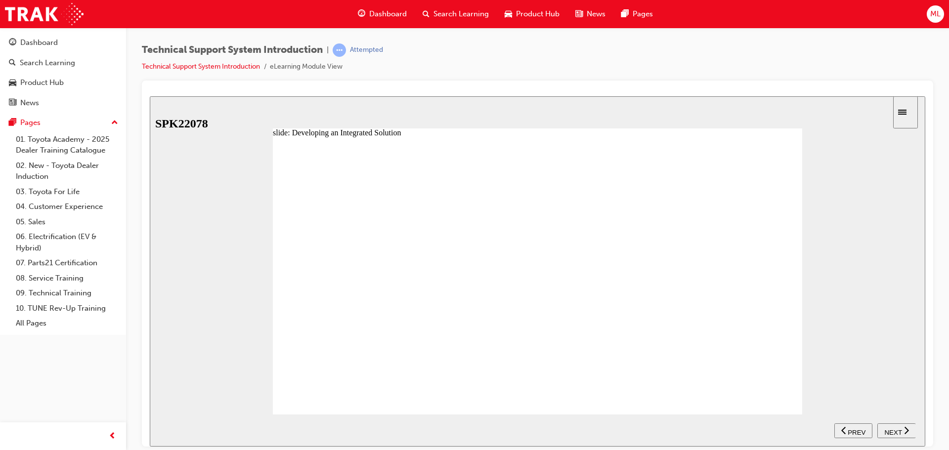
drag, startPoint x: 405, startPoint y: 332, endPoint x: 414, endPoint y: 330, distance: 9.1
click at [893, 432] on span "NEXT" at bounding box center [893, 432] width 17 height 7
click at [898, 429] on span "NEXT" at bounding box center [893, 432] width 17 height 7
click at [891, 429] on span "NEXT" at bounding box center [893, 432] width 17 height 7
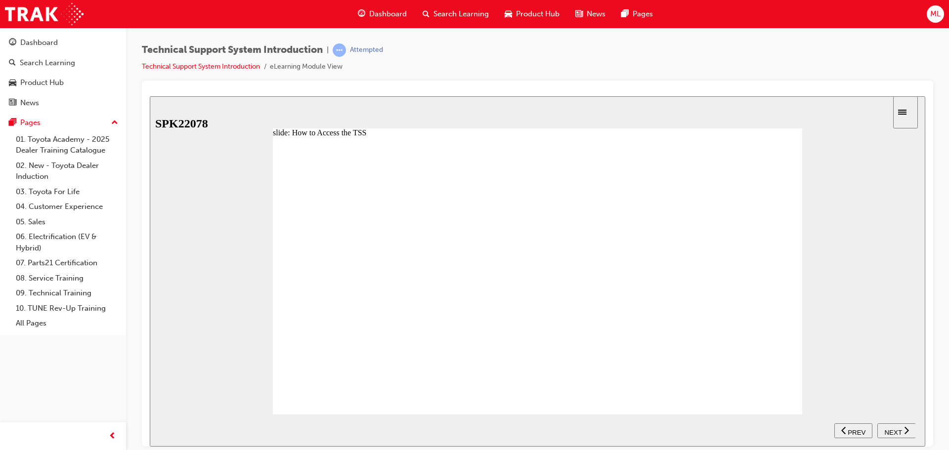
click at [890, 430] on span "NEXT" at bounding box center [893, 432] width 17 height 7
click at [898, 430] on span "NEXT" at bounding box center [893, 432] width 17 height 7
click at [894, 429] on span "NEXT" at bounding box center [893, 432] width 17 height 7
